Goal: Task Accomplishment & Management: Manage account settings

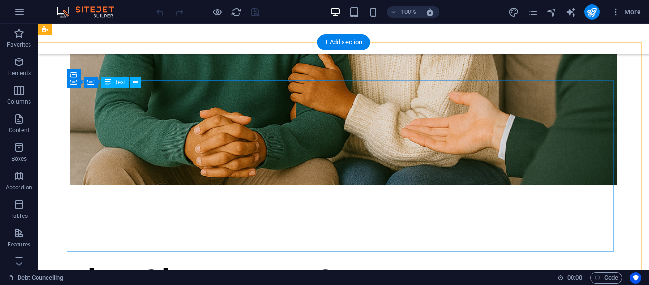
scroll to position [1731, 0]
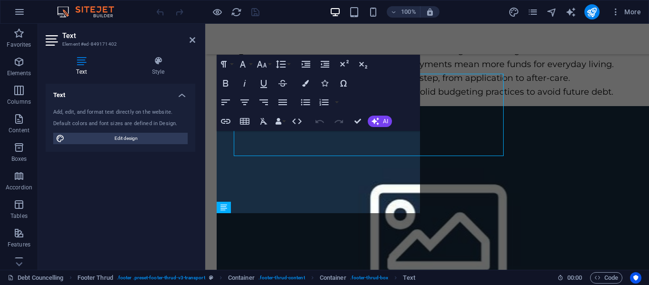
scroll to position [1849, 0]
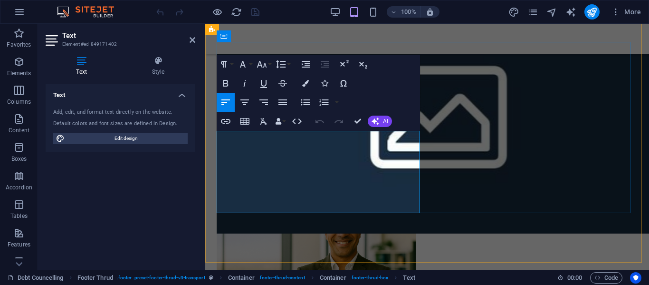
drag, startPoint x: 325, startPoint y: 166, endPoint x: 212, endPoint y: 162, distance: 112.7
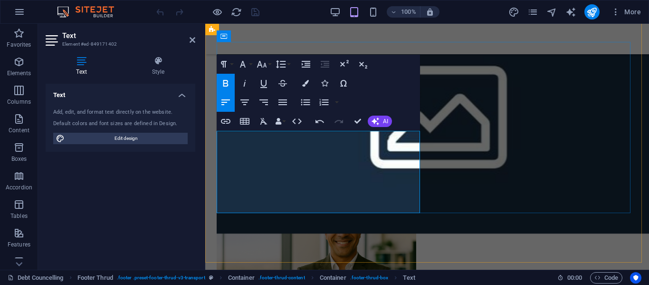
scroll to position [144, 4]
drag, startPoint x: 377, startPoint y: 166, endPoint x: 213, endPoint y: 166, distance: 163.5
click at [225, 117] on icon "button" at bounding box center [225, 121] width 11 height 11
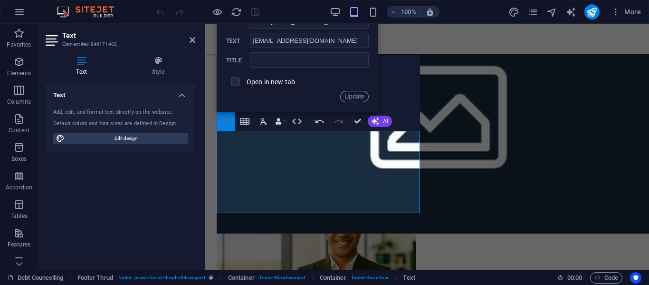
scroll to position [0, 21]
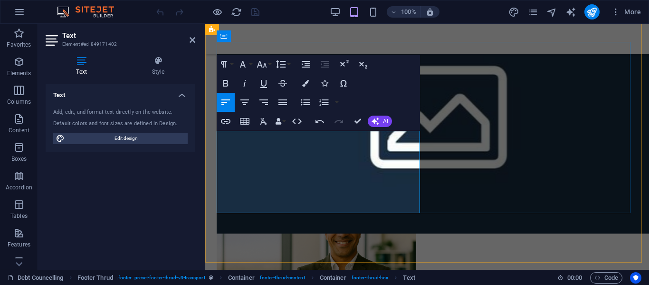
click at [226, 118] on icon "button" at bounding box center [225, 121] width 11 height 11
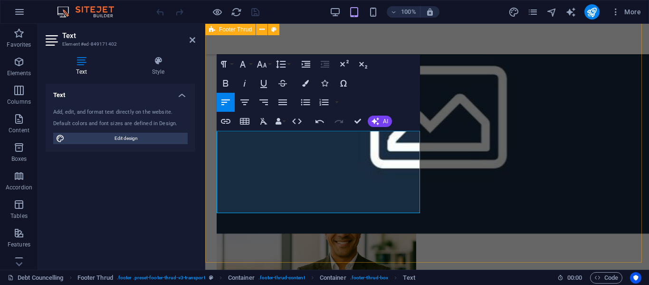
drag, startPoint x: 376, startPoint y: 166, endPoint x: 214, endPoint y: 164, distance: 161.2
click at [223, 122] on icon "button" at bounding box center [225, 121] width 11 height 11
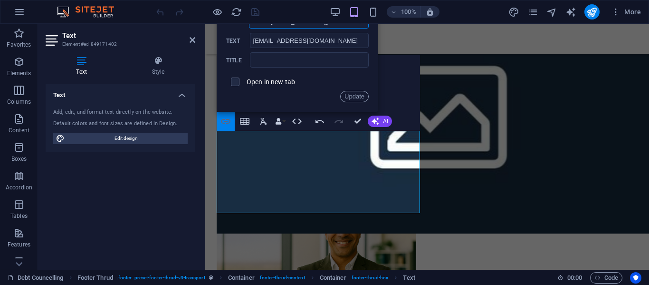
scroll to position [0, 21]
drag, startPoint x: 405, startPoint y: 74, endPoint x: 407, endPoint y: 106, distance: 32.4
click at [407, 106] on div "Paragraph Format Normal Heading 1 Heading 2 Heading 3 Heading 4 Heading 5 Headi…" at bounding box center [318, 93] width 203 height 76
click at [358, 96] on button "Update" at bounding box center [354, 96] width 29 height 11
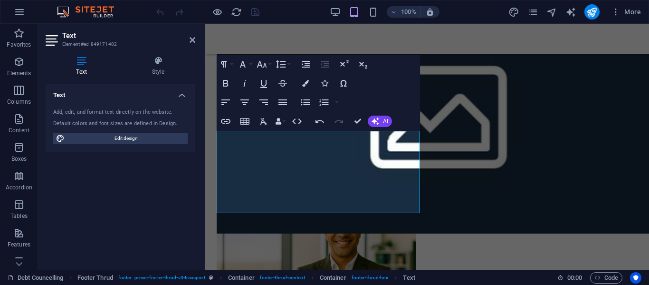
scroll to position [0, 0]
click at [137, 193] on div "Text Add, edit, and format text directly on the website. Default colors and fon…" at bounding box center [121, 173] width 150 height 178
click at [158, 166] on div "Text Add, edit, and format text directly on the website. Default colors and fon…" at bounding box center [121, 173] width 150 height 178
drag, startPoint x: 191, startPoint y: 38, endPoint x: 153, endPoint y: 29, distance: 39.4
click at [191, 38] on icon at bounding box center [193, 40] width 6 height 8
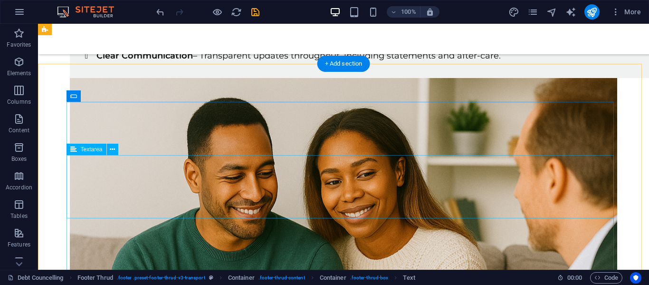
scroll to position [1509, 0]
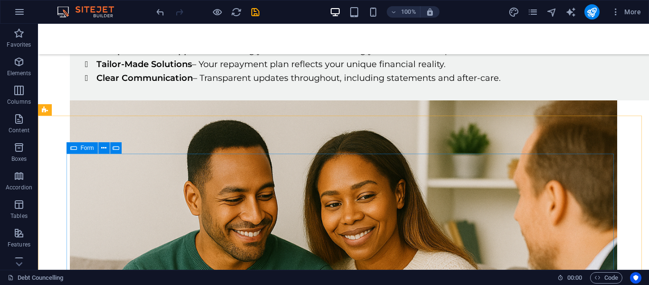
click at [82, 149] on span "Form" at bounding box center [87, 148] width 13 height 6
click at [82, 148] on span "Form" at bounding box center [87, 148] width 13 height 6
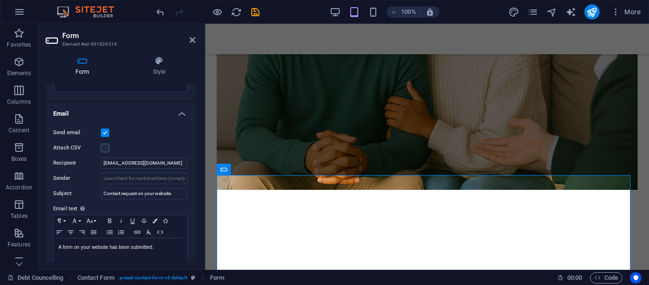
scroll to position [238, 0]
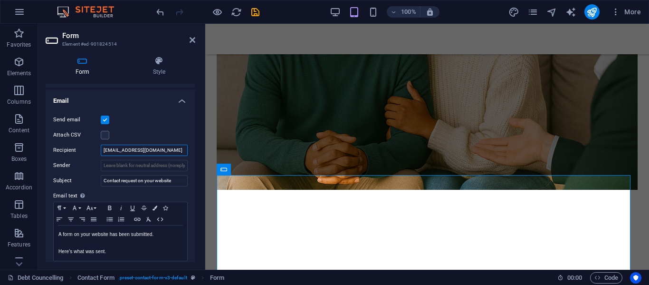
drag, startPoint x: 161, startPoint y: 151, endPoint x: 46, endPoint y: 151, distance: 115.1
click at [47, 151] on div "Send email Attach CSV Recipient info@hartoghgroup.co.za Sender Subject Contact …" at bounding box center [121, 187] width 150 height 163
paste input "debtassure@the"
type input "[EMAIL_ADDRESS][DOMAIN_NAME]"
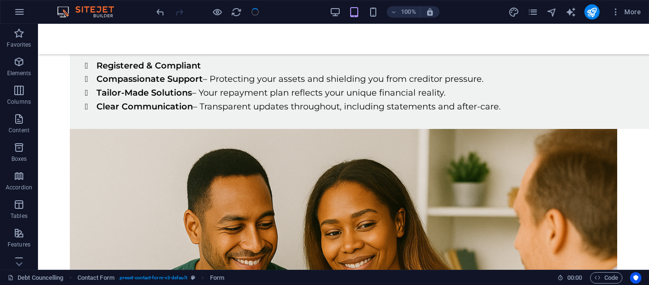
scroll to position [1509, 0]
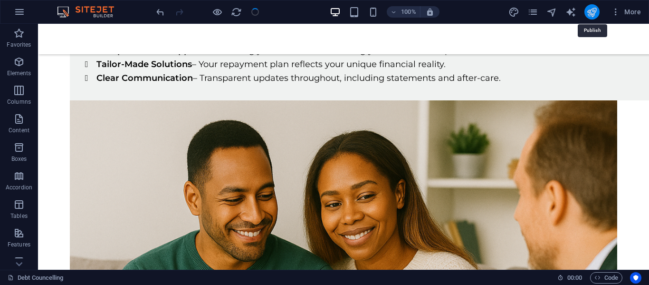
click at [592, 15] on icon "publish" at bounding box center [592, 12] width 11 height 11
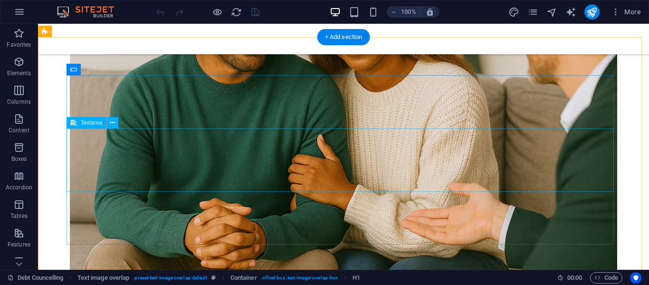
scroll to position [1863, 0]
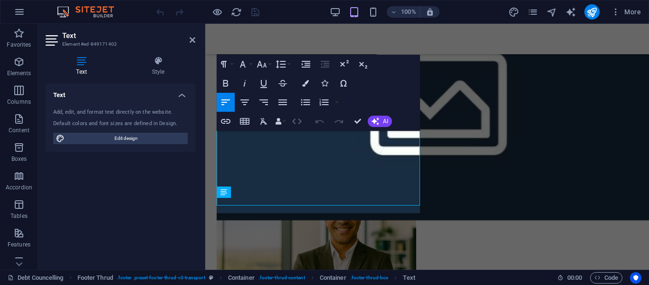
scroll to position [1849, 0]
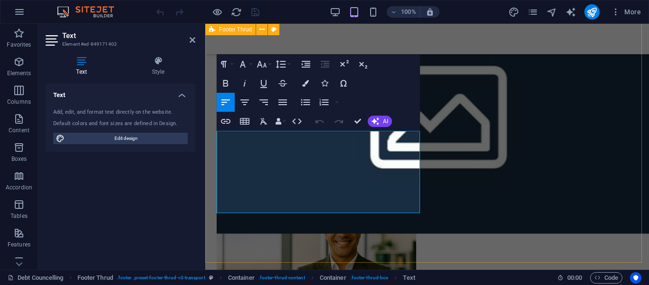
drag, startPoint x: 366, startPoint y: 167, endPoint x: 216, endPoint y: 164, distance: 150.3
click at [225, 121] on icon "button" at bounding box center [225, 121] width 11 height 11
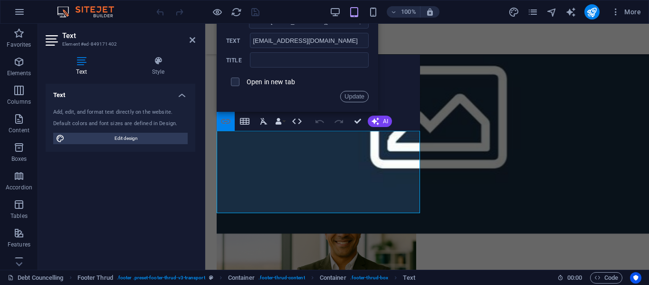
scroll to position [0, 21]
click at [409, 78] on div "Paragraph Format Normal Heading 1 Heading 2 Heading 3 Heading 4 Heading 5 Headi…" at bounding box center [318, 93] width 203 height 76
click at [401, 88] on div "Paragraph Format Normal Heading 1 Heading 2 Heading 3 Heading 4 Heading 5 Headi…" at bounding box center [318, 93] width 203 height 76
click at [194, 41] on icon at bounding box center [193, 40] width 6 height 8
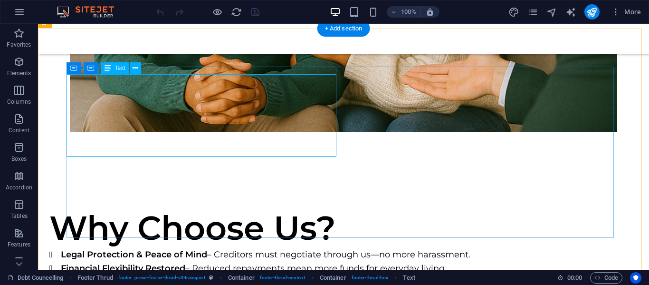
scroll to position [1842, 0]
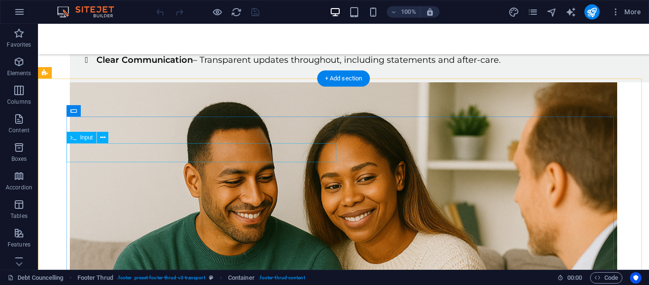
scroll to position [1509, 0]
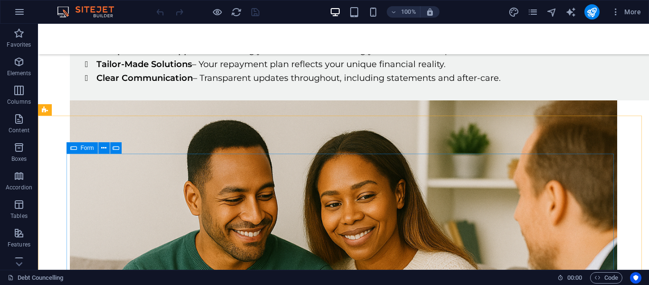
click at [76, 146] on icon at bounding box center [73, 147] width 7 height 11
click at [74, 149] on icon at bounding box center [73, 147] width 7 height 11
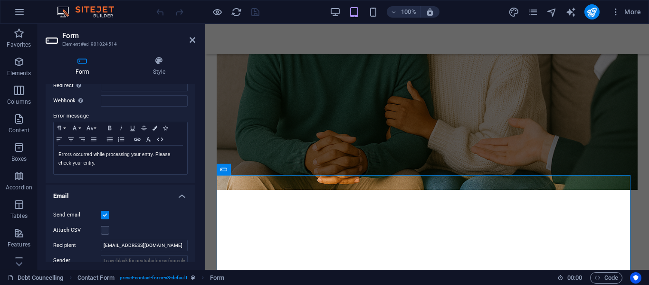
scroll to position [190, 0]
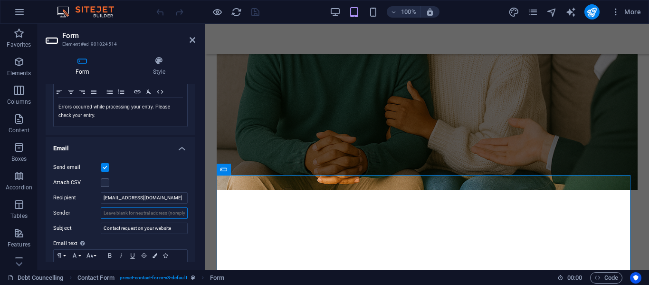
click at [142, 214] on input "Sender" at bounding box center [144, 212] width 87 height 11
paste input "[EMAIL_ADDRESS][DOMAIN_NAME]"
type input "[EMAIL_ADDRESS][DOMAIN_NAME]"
click at [163, 199] on input "[EMAIL_ADDRESS][DOMAIN_NAME]" at bounding box center [144, 197] width 87 height 11
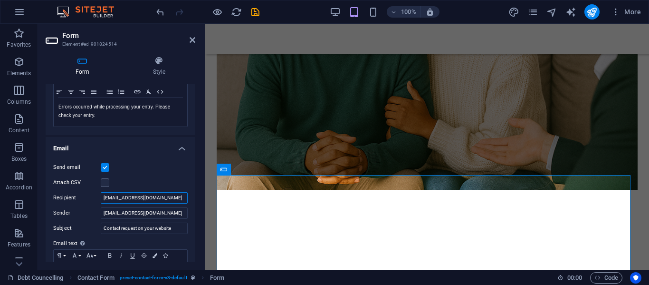
click at [163, 199] on input "[EMAIL_ADDRESS][DOMAIN_NAME]" at bounding box center [144, 197] width 87 height 11
click at [261, 11] on div "100% More" at bounding box center [400, 11] width 491 height 15
click at [260, 10] on icon "save" at bounding box center [255, 12] width 11 height 11
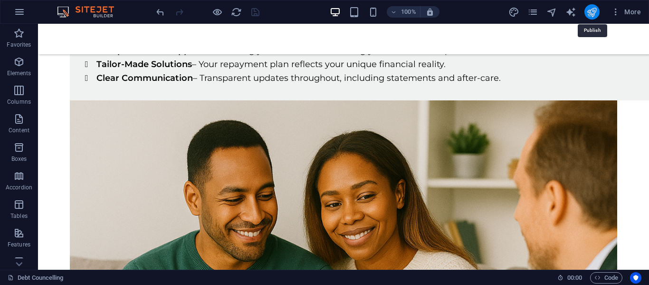
click at [591, 9] on icon "publish" at bounding box center [592, 12] width 11 height 11
